Goal: Transaction & Acquisition: Subscribe to service/newsletter

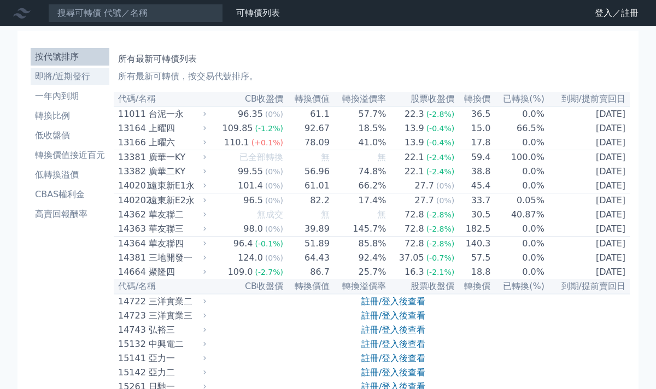
click at [66, 80] on li "即將/近期發行" at bounding box center [70, 76] width 79 height 13
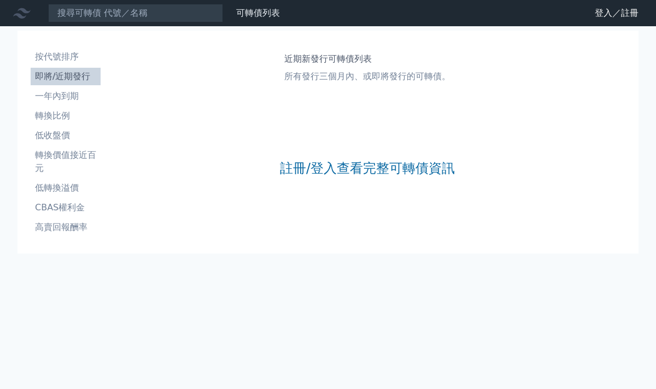
click at [373, 178] on div "註冊/登入查看完整可轉債資訊" at bounding box center [367, 168] width 175 height 144
click at [374, 169] on link "註冊/登入查看完整可轉債資訊" at bounding box center [367, 168] width 175 height 17
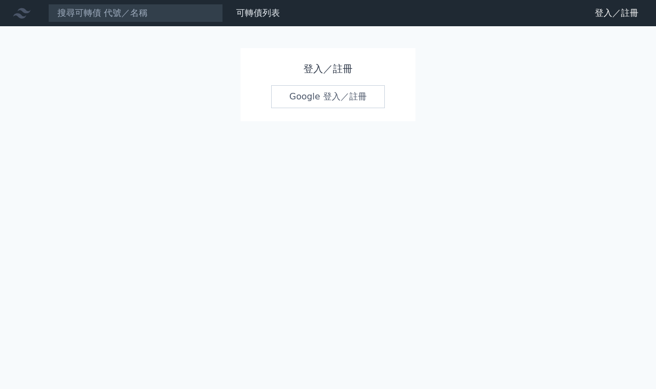
click at [353, 102] on link "Google 登入／註冊" at bounding box center [328, 96] width 114 height 23
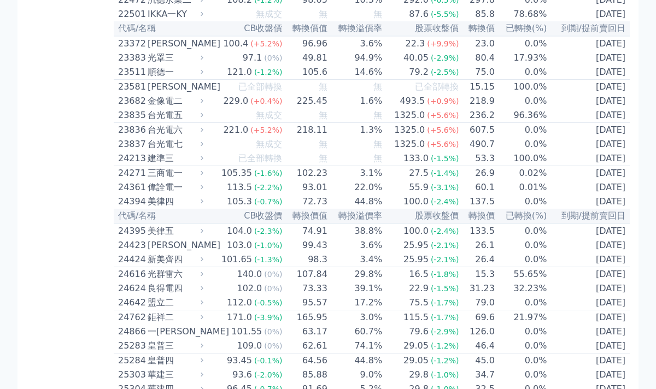
scroll to position [821, 0]
